Goal: Task Accomplishment & Management: Use online tool/utility

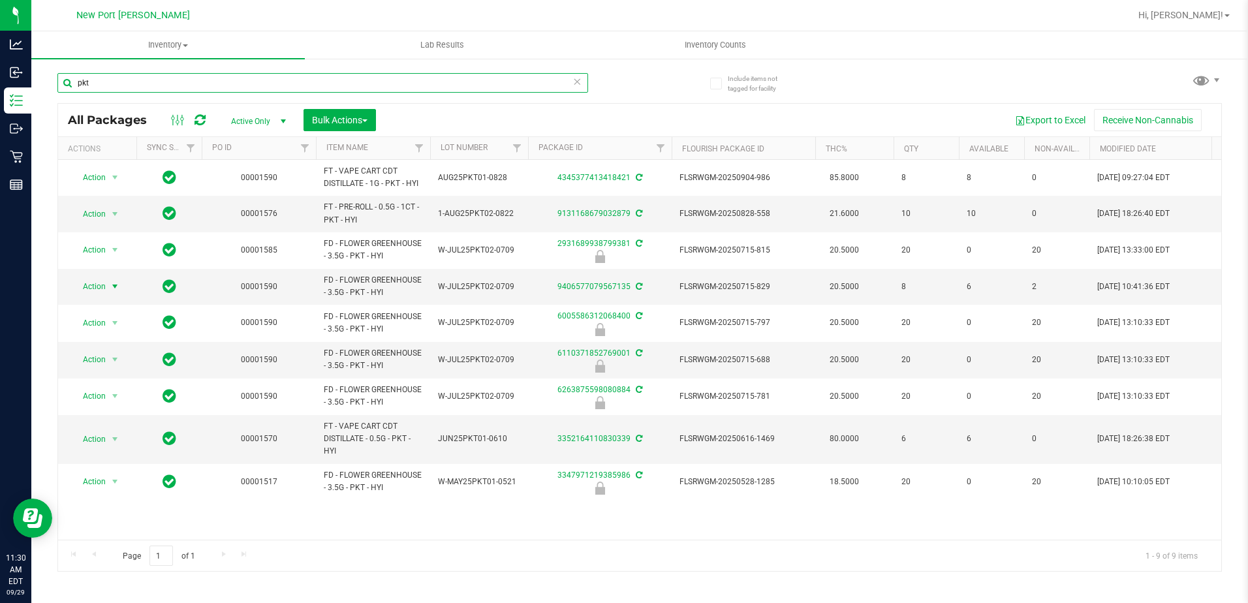
click at [213, 86] on input "pkt" at bounding box center [322, 83] width 531 height 20
type input "p"
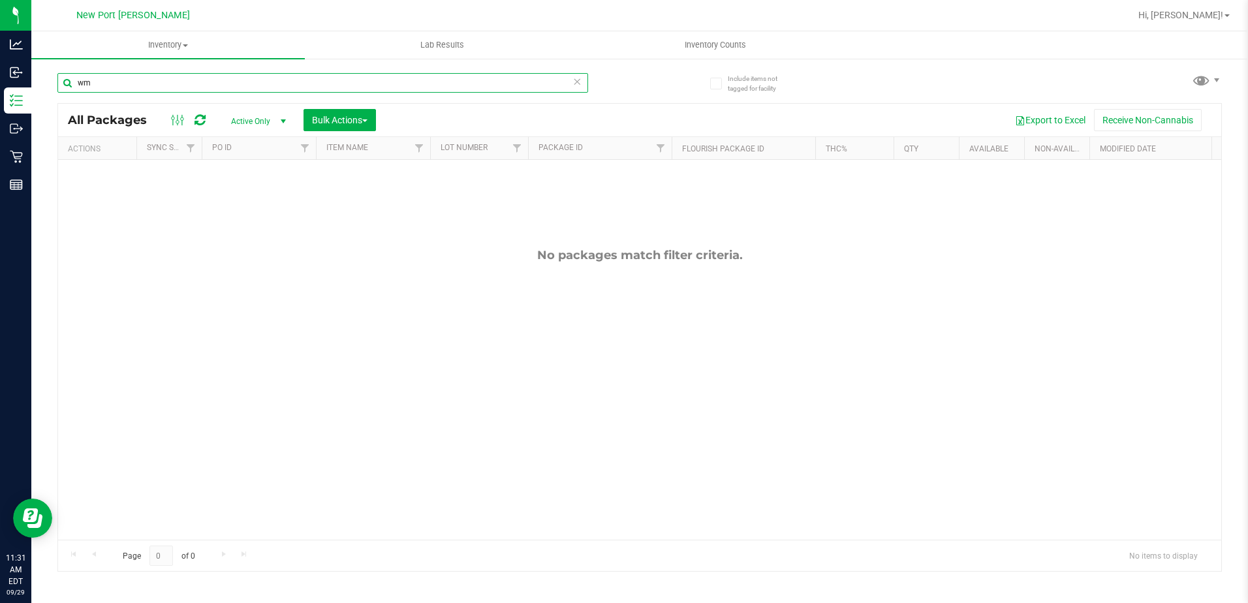
type input "w"
